Goal: Obtain resource: Obtain resource

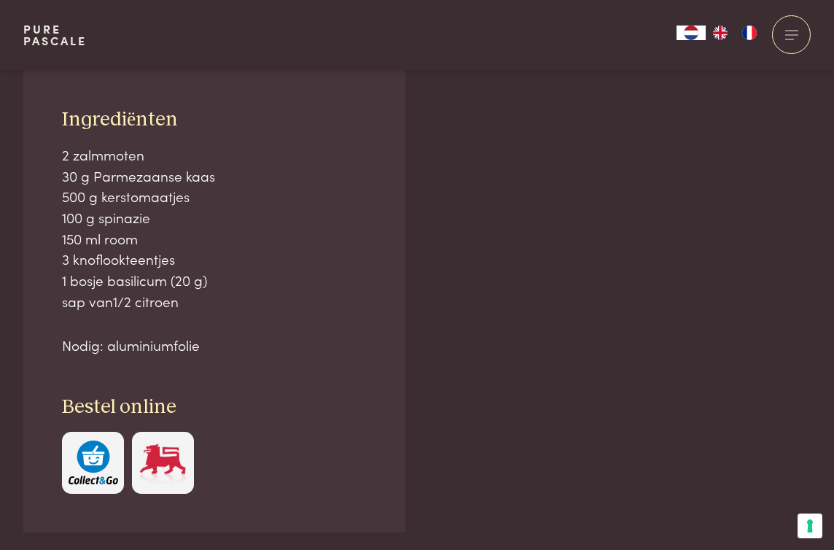
scroll to position [978, 0]
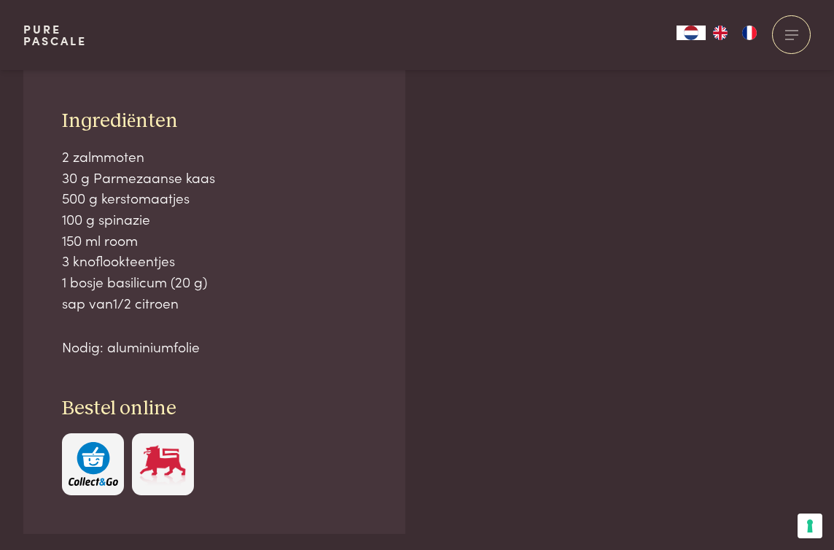
drag, startPoint x: 285, startPoint y: 366, endPoint x: 47, endPoint y: 118, distance: 344.1
click at [47, 118] on div "Ingrediënten 2 zalmmoten 30 g Parmezaanse kaas 500 g kerstomaatjes 100 g spinaz…" at bounding box center [214, 301] width 382 height 463
copy div "Ingrediënten 2 zalmmoten 30 g Parmezaanse kaas 500 g kerstomaatjes 100 g spinaz…"
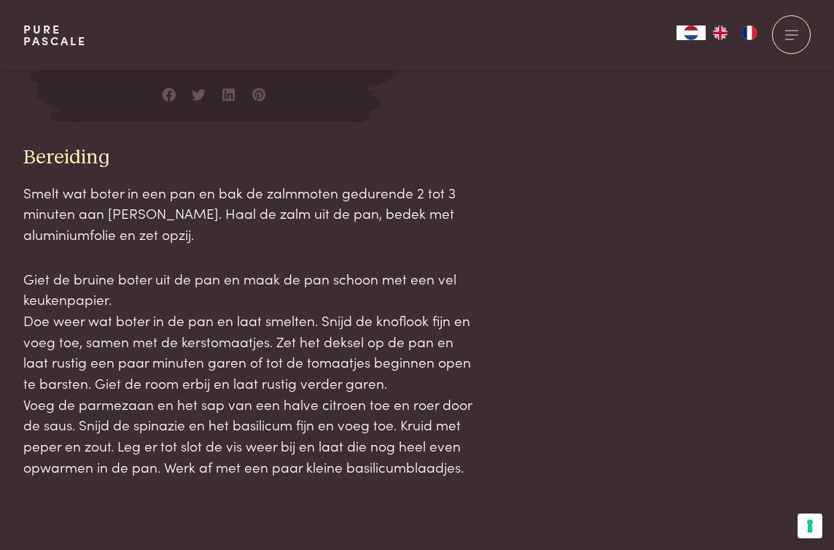
scroll to position [1487, 0]
drag, startPoint x: 23, startPoint y: 155, endPoint x: 472, endPoint y: 467, distance: 546.1
click at [472, 467] on div "Bereiding Smelt wat boter in een pan en bak de zalmmoten gedurende 2 tot 3 minu…" at bounding box center [248, 312] width 450 height 332
copy div "Bereiding Smelt wat boter in een pan en bak de zalmmoten gedurende 2 tot 3 minu…"
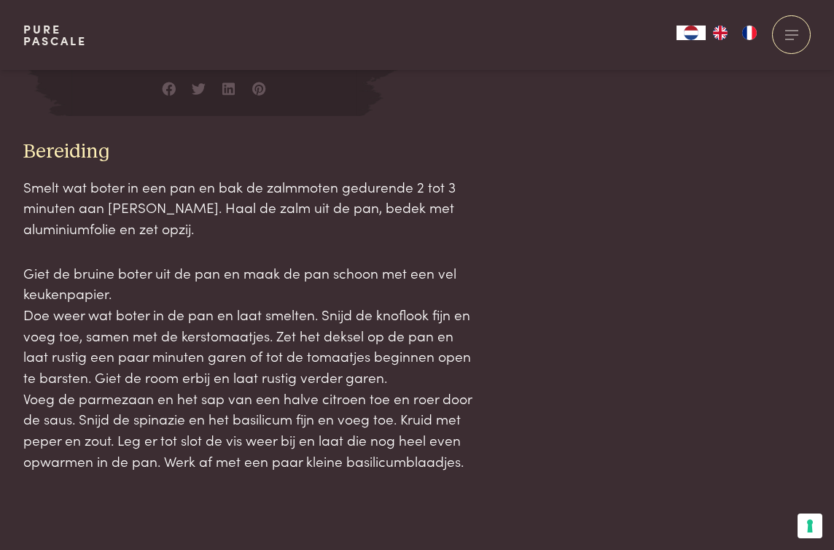
scroll to position [1491, 0]
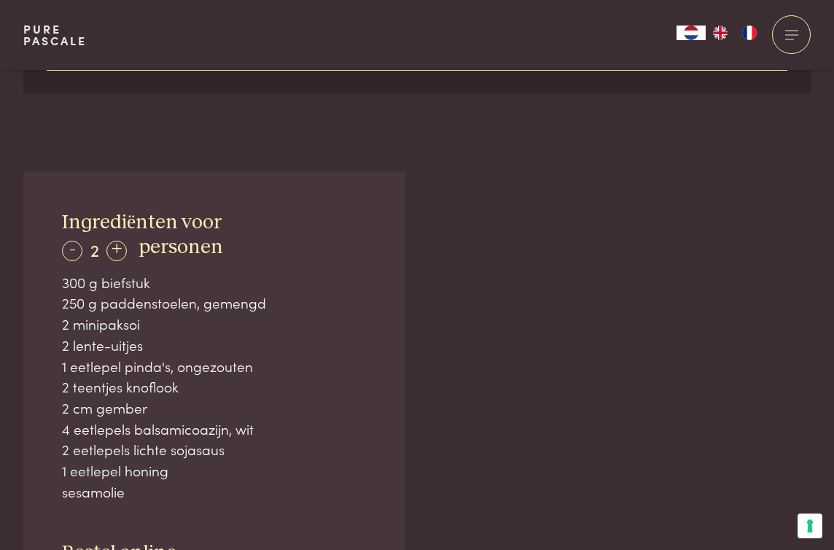
scroll to position [831, 0]
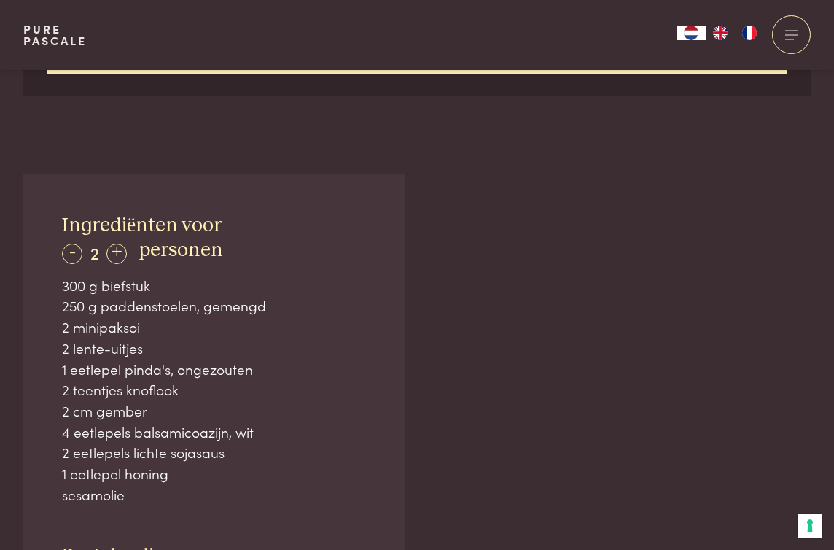
drag, startPoint x: 161, startPoint y: 282, endPoint x: 248, endPoint y: 506, distance: 239.5
click at [248, 506] on div "Ingrediënten voor - 2 + personen 300 g biefstuk 250 g paddenstoelen, gemengd 2 …" at bounding box center [214, 427] width 382 height 507
drag, startPoint x: 248, startPoint y: 506, endPoint x: 48, endPoint y: 291, distance: 293.2
click at [48, 291] on div "Ingrediënten voor - 2 + personen 300 g biefstuk 250 g paddenstoelen, gemengd 2 …" at bounding box center [214, 427] width 382 height 507
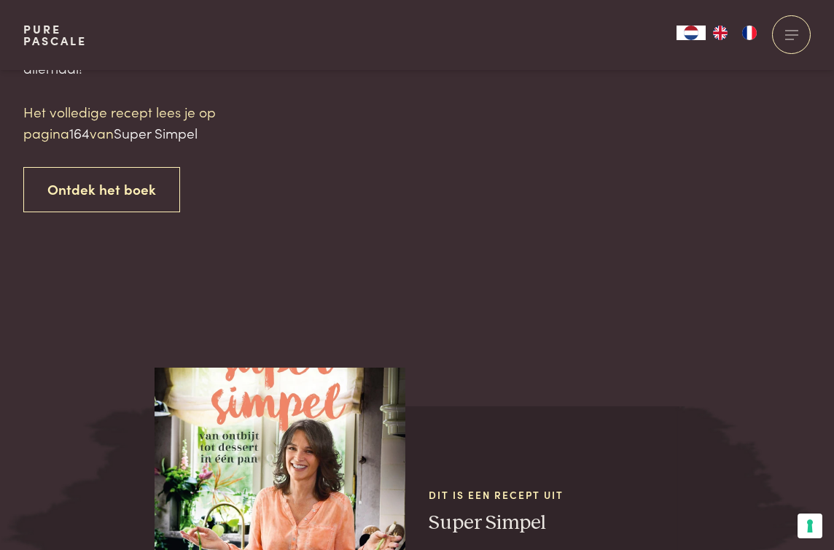
scroll to position [1483, 0]
